Goal: Communication & Community: Answer question/provide support

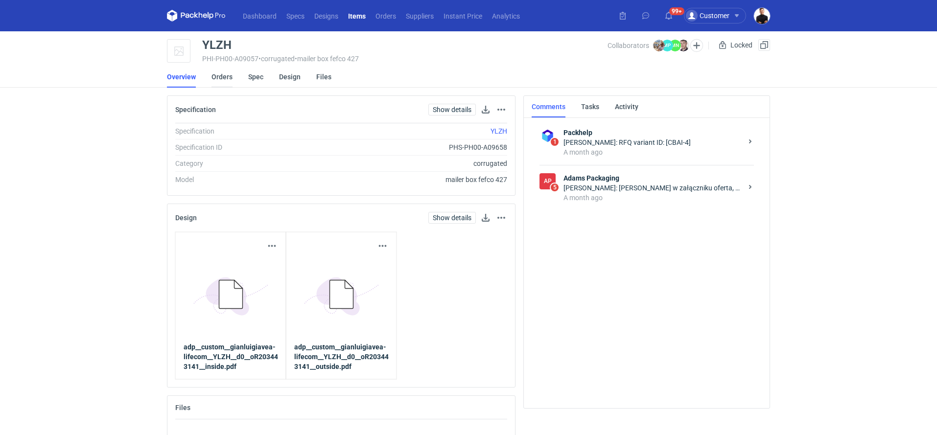
click at [224, 80] on link "Orders" at bounding box center [221, 77] width 21 height 22
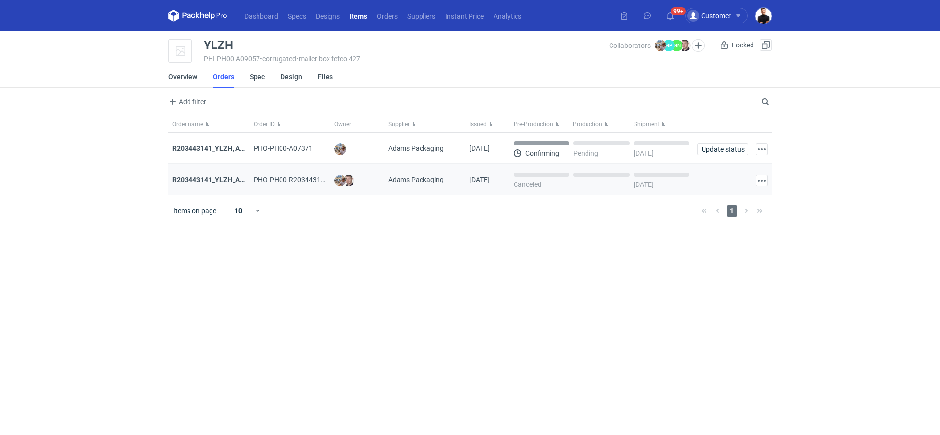
click at [220, 181] on strong "R203443141_YLZH_AHYW" at bounding box center [213, 180] width 83 height 8
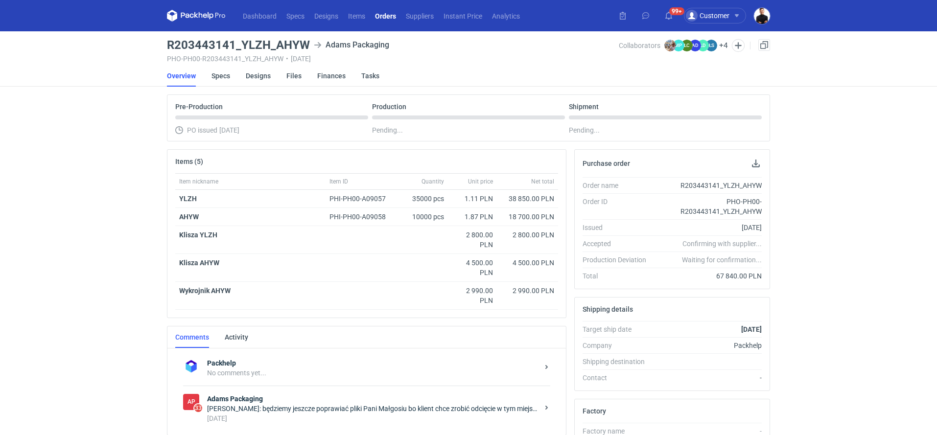
scroll to position [25, 0]
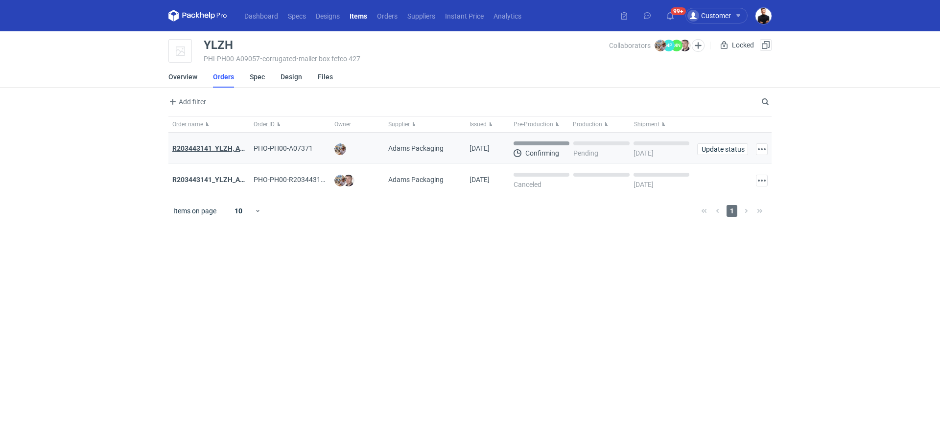
click at [227, 146] on strong "R203443141_YLZH, AHYW" at bounding box center [213, 148] width 83 height 8
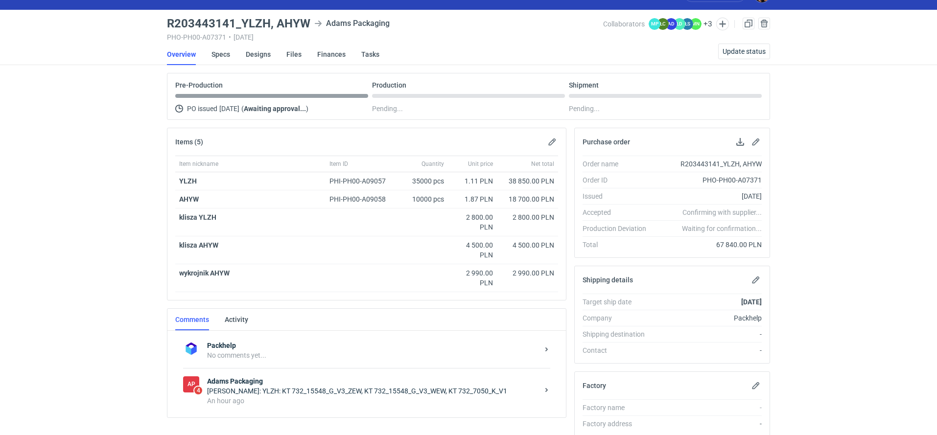
scroll to position [60, 0]
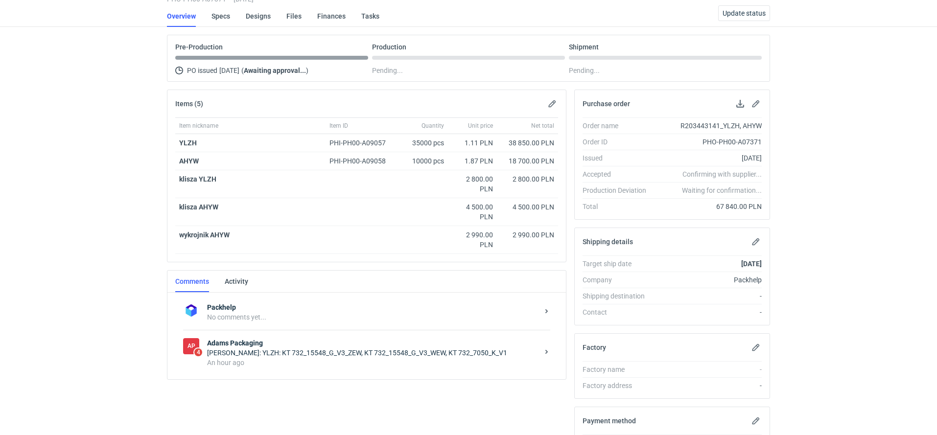
click at [415, 348] on div "[PERSON_NAME]: YLZH: KT 732_15548_G_V3_ZEW, KT 732_15548_G_V3_WEW, KT 732_7050_…" at bounding box center [372, 353] width 331 height 10
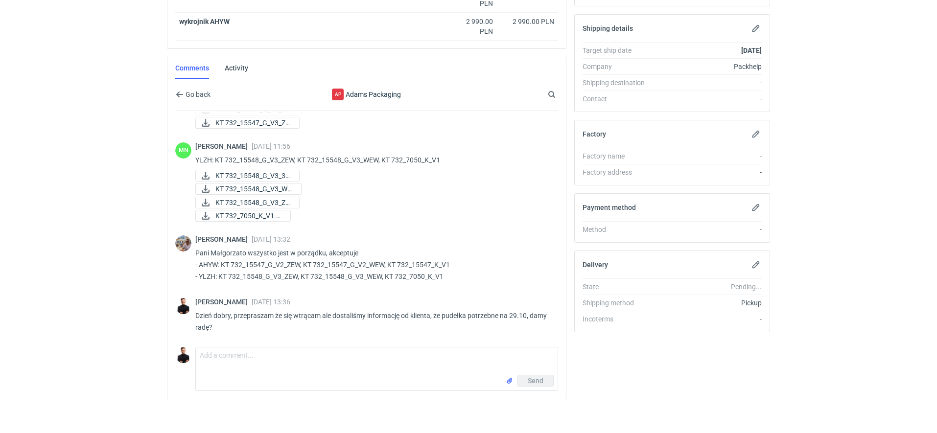
scroll to position [147, 0]
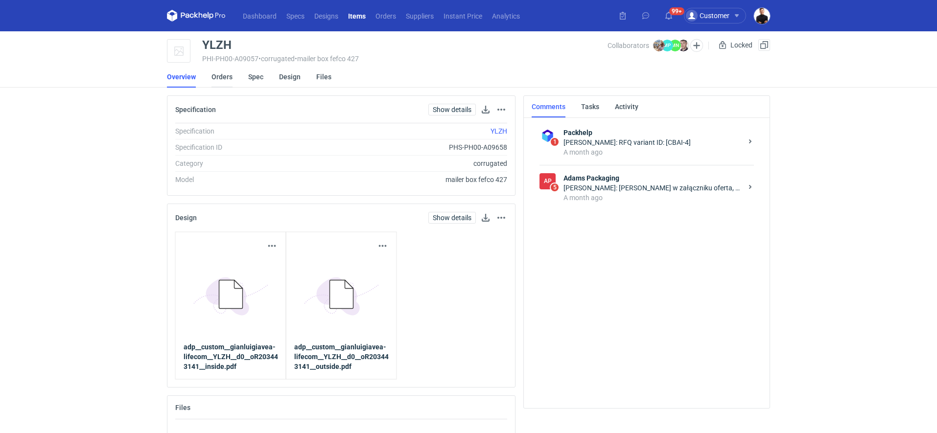
click at [227, 74] on link "Orders" at bounding box center [221, 77] width 21 height 22
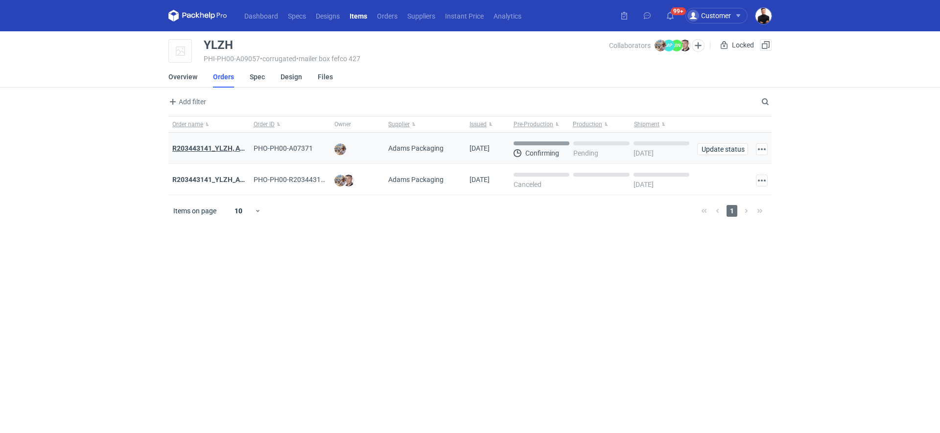
click at [226, 150] on strong "R203443141_YLZH, AHYW" at bounding box center [213, 148] width 83 height 8
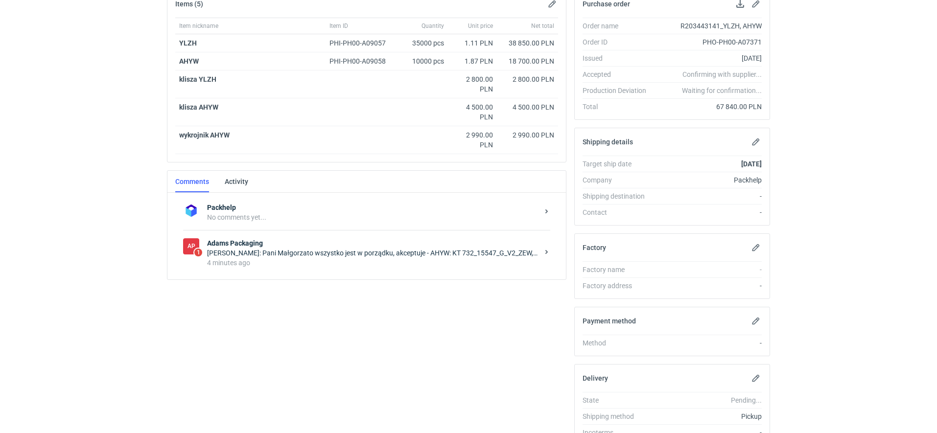
click at [401, 260] on div "4 minutes ago" at bounding box center [372, 263] width 331 height 10
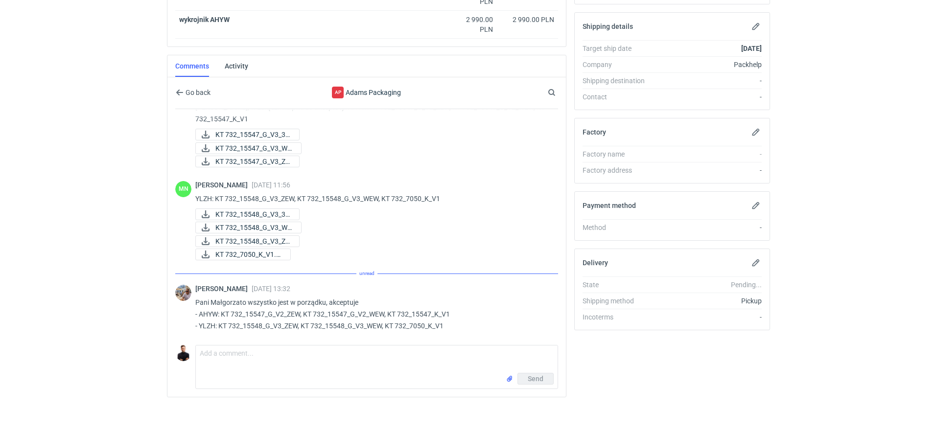
scroll to position [96, 0]
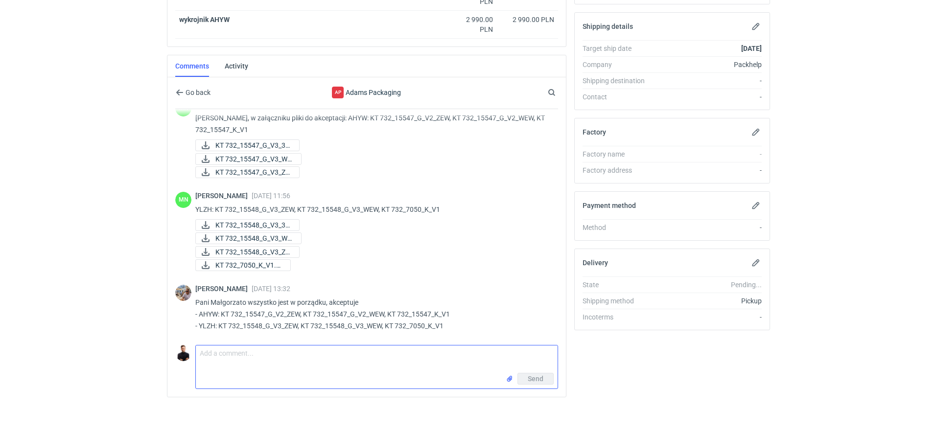
click at [306, 346] on textarea "Comment message" at bounding box center [377, 359] width 362 height 27
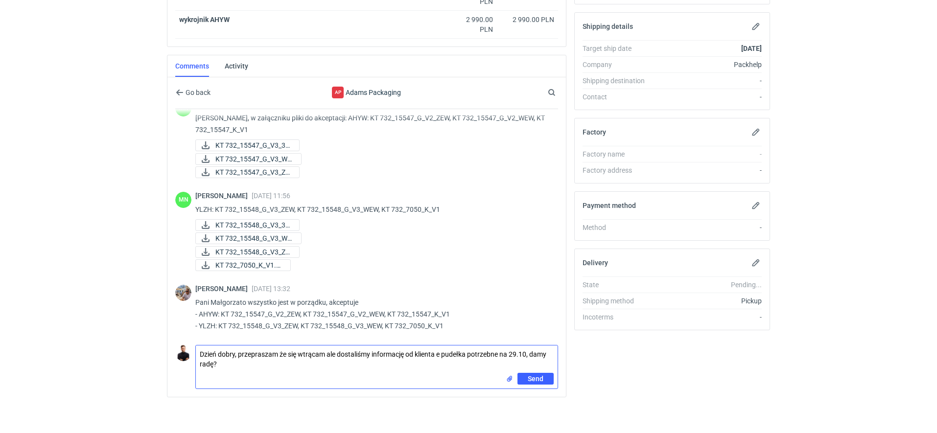
click at [439, 349] on textarea "Dzień dobry, przepraszam że się wtrącam ale dostaliśmy informację od klienta e …" at bounding box center [377, 359] width 362 height 27
type textarea "Dzień dobry, przepraszam że się wtrącam ale dostaliśmy informację od klienta, ż…"
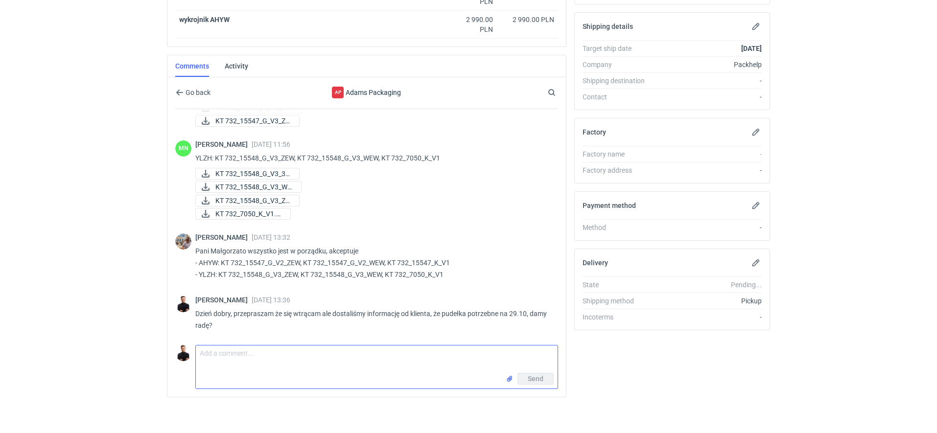
scroll to position [147, 0]
